Goal: Go to known website: Access a specific website the user already knows

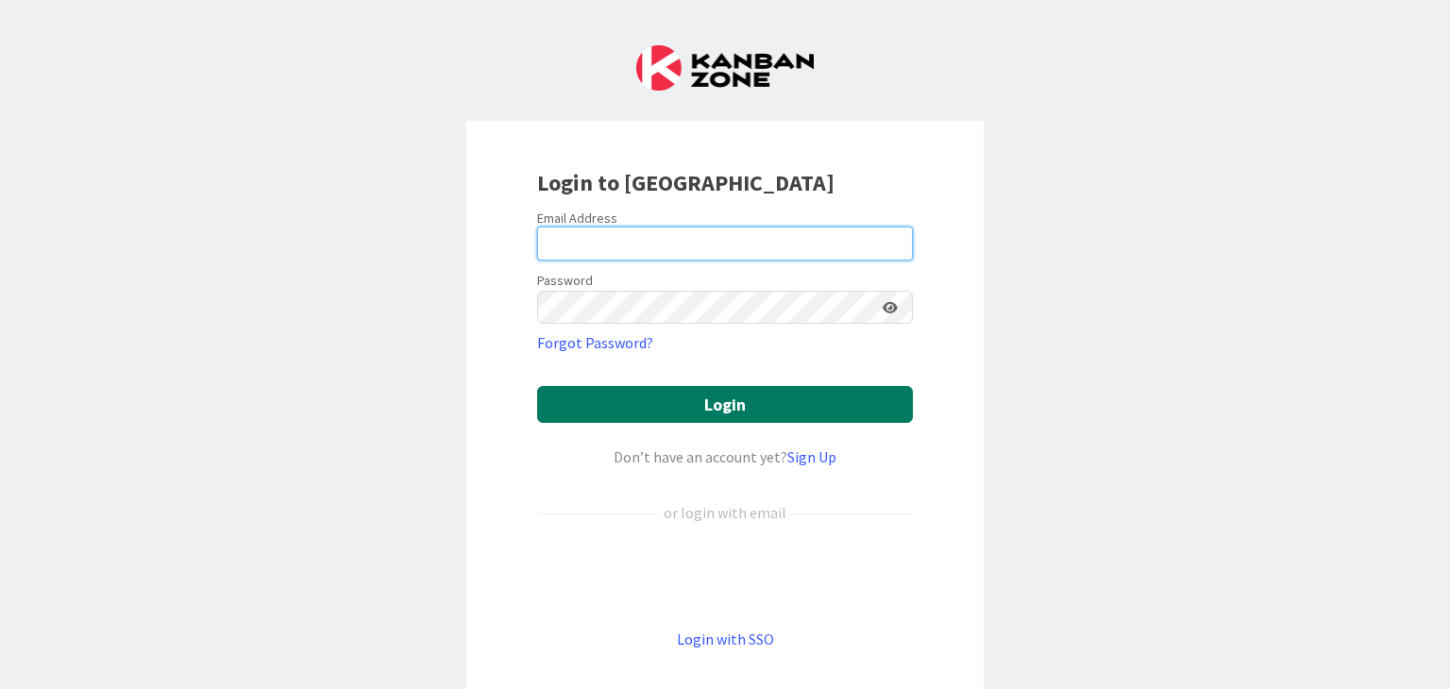
type input "[PERSON_NAME][EMAIL_ADDRESS][DOMAIN_NAME]"
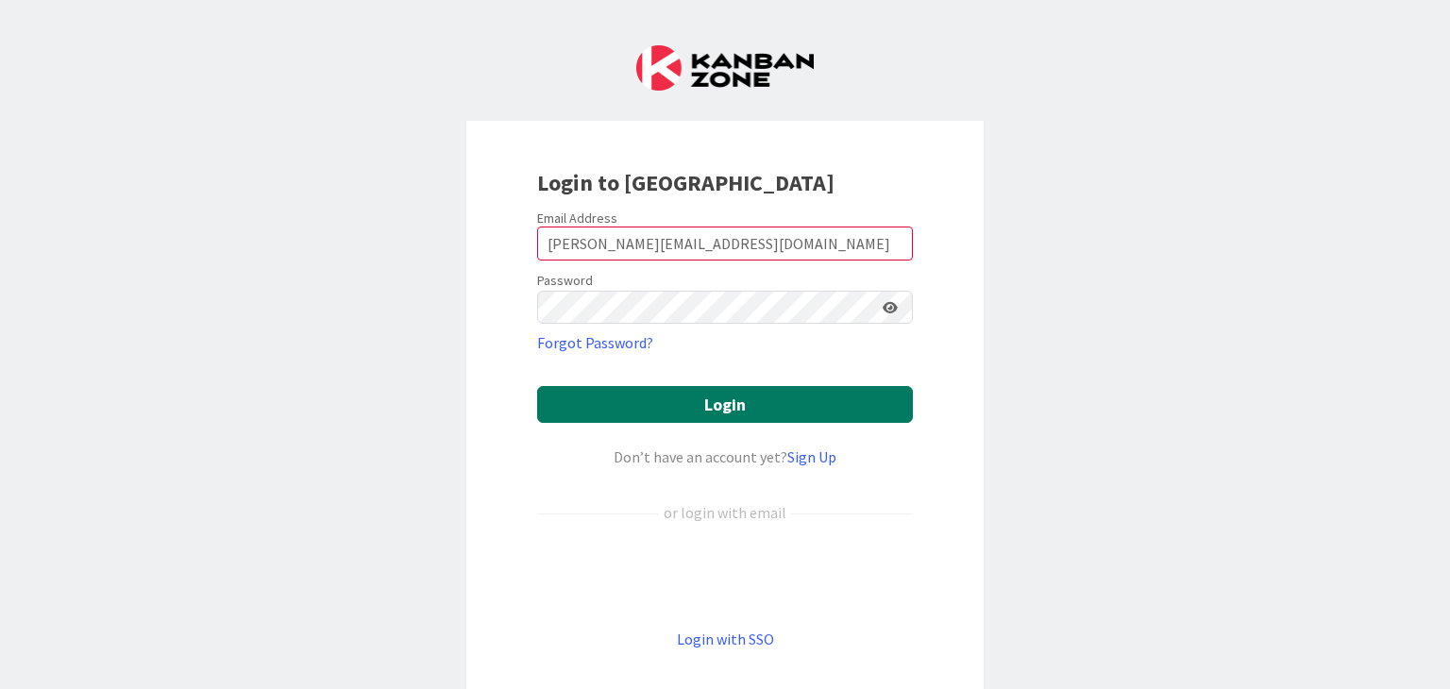
click at [727, 409] on button "Login" at bounding box center [725, 404] width 376 height 37
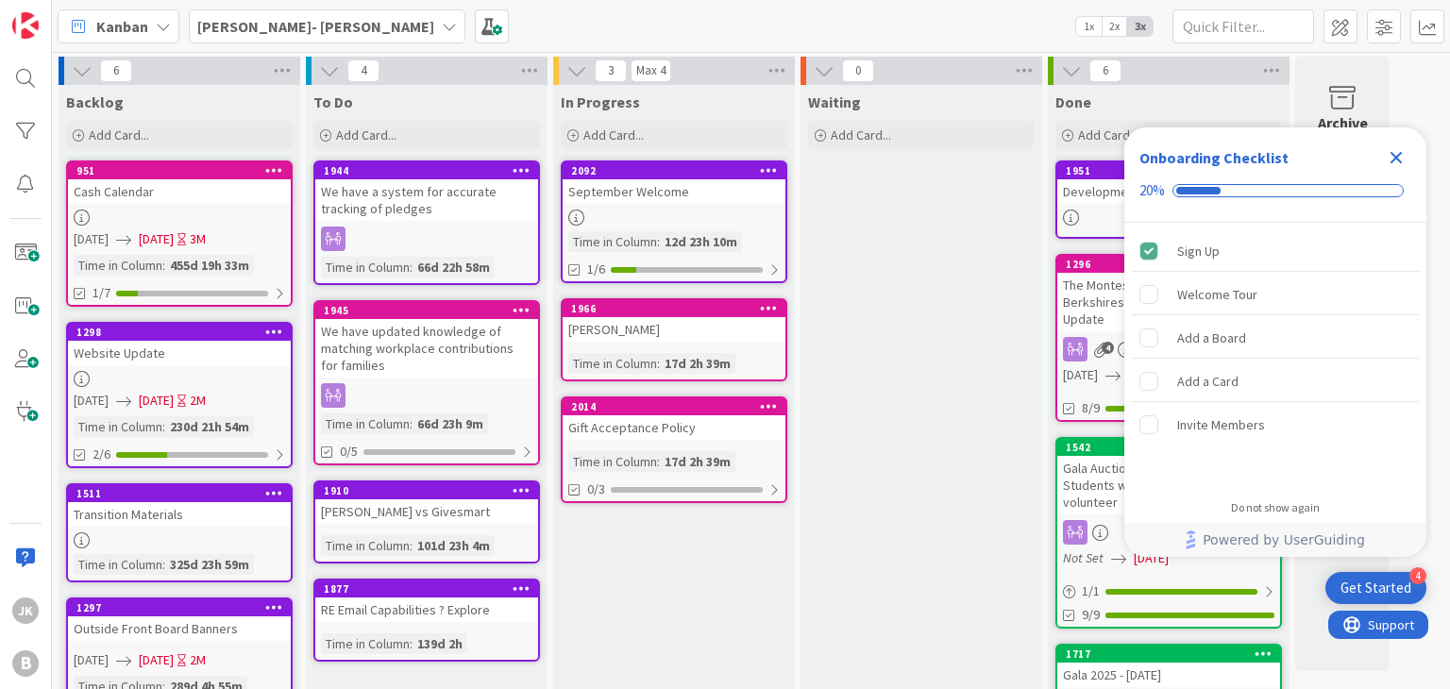
click at [1402, 157] on icon "Close Checklist" at bounding box center [1396, 157] width 23 height 23
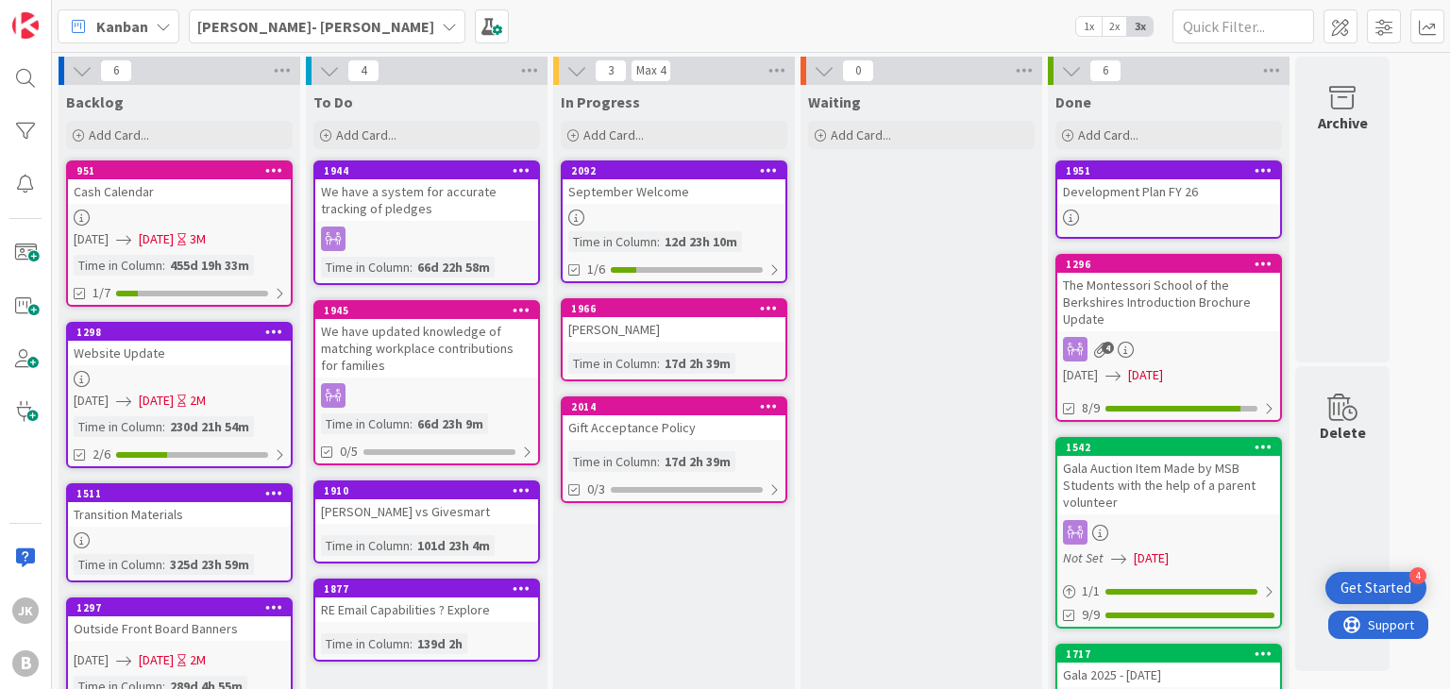
click at [322, 20] on div "[PERSON_NAME]- [PERSON_NAME]" at bounding box center [327, 26] width 277 height 34
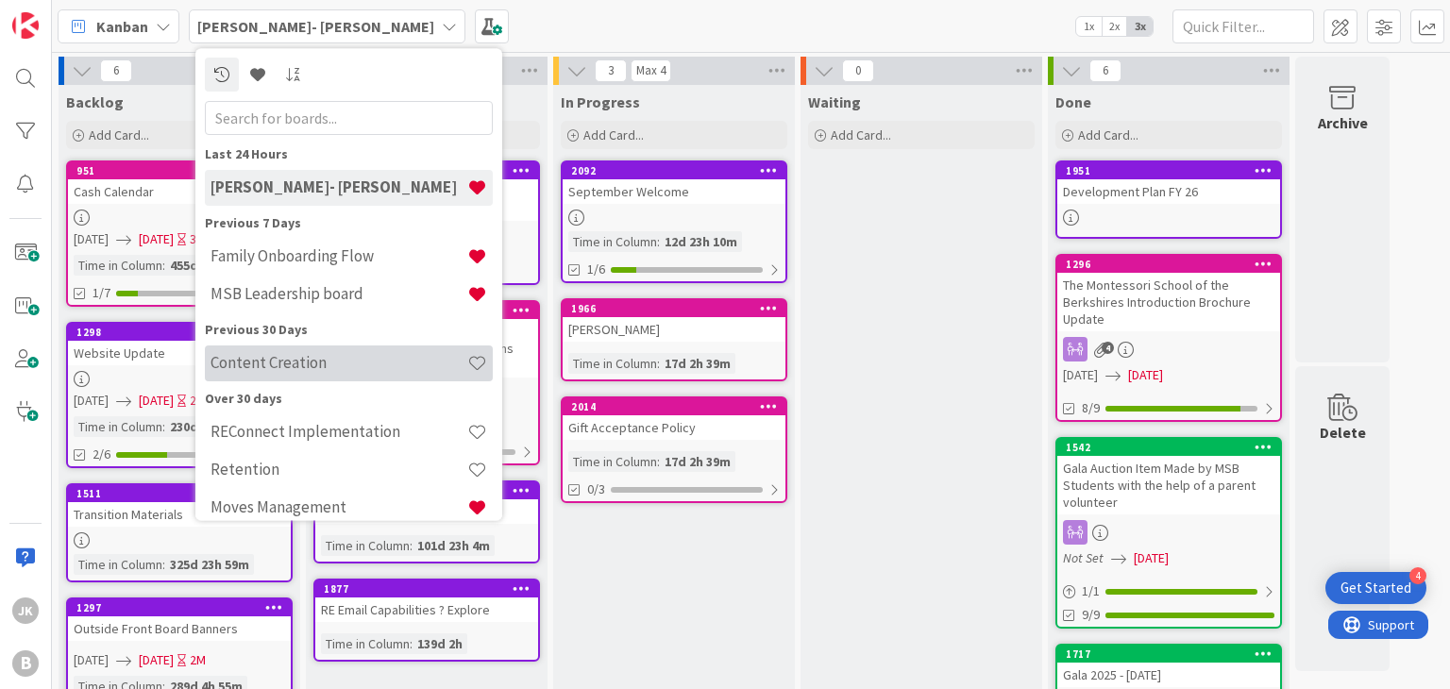
click at [313, 354] on h4 "Content Creation" at bounding box center [338, 363] width 257 height 19
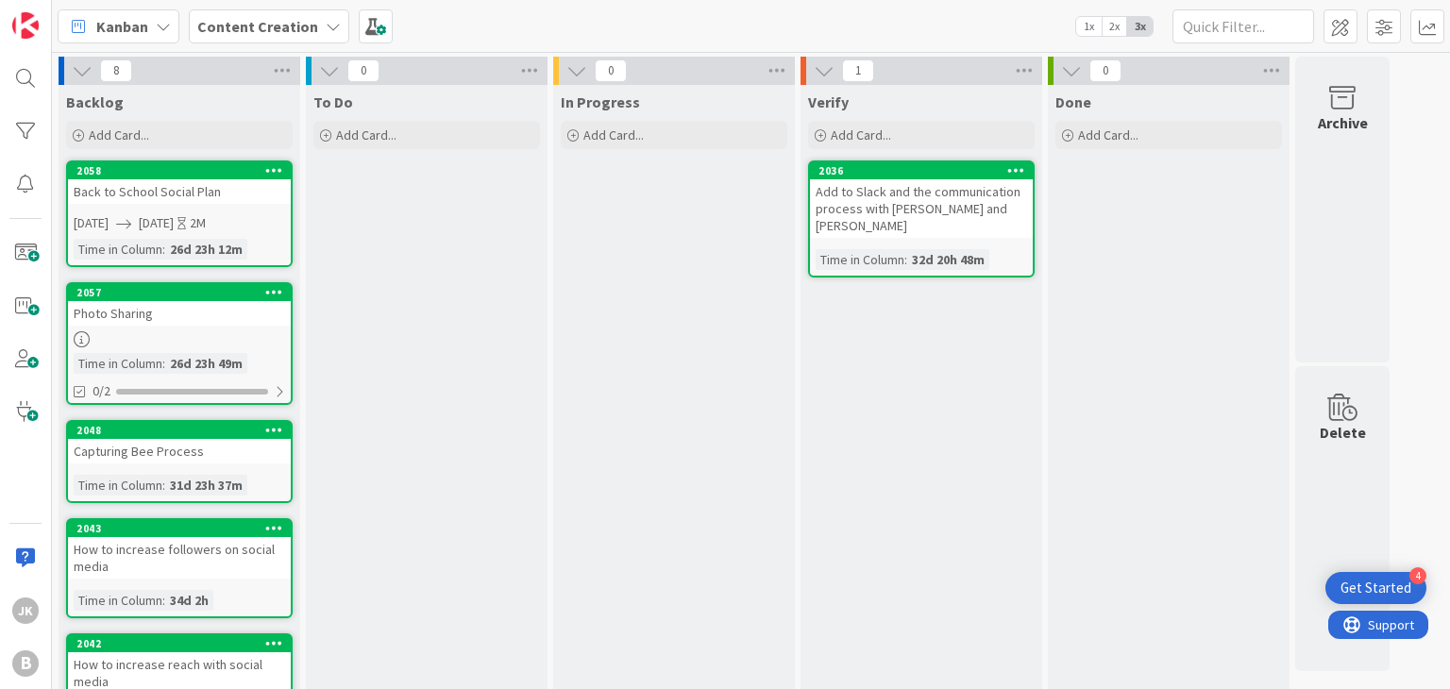
click at [971, 31] on div "Kanban Content Creation 1x 2x 3x" at bounding box center [751, 26] width 1398 height 52
